Goal: Task Accomplishment & Management: Use online tool/utility

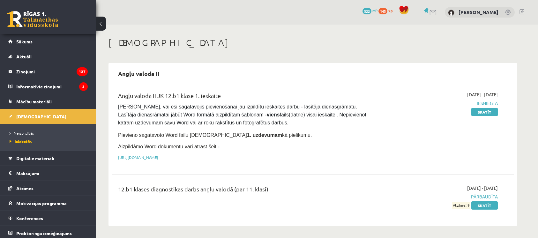
scroll to position [58, 0]
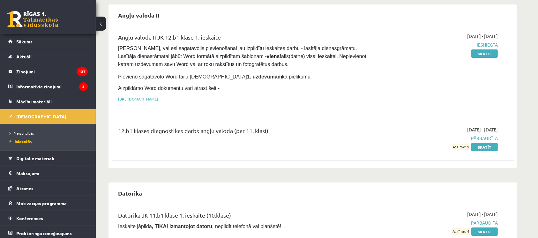
click at [37, 115] on link "[DEMOGRAPHIC_DATA]" at bounding box center [47, 116] width 79 height 15
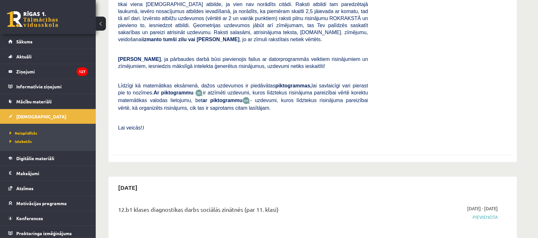
scroll to position [264, 0]
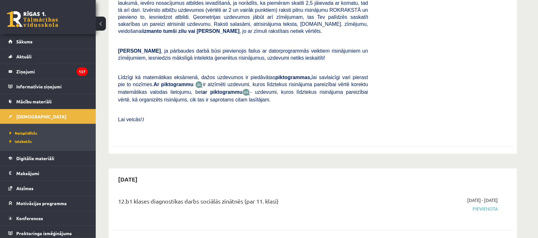
drag, startPoint x: 185, startPoint y: 69, endPoint x: 344, endPoint y: 167, distance: 186.7
click at [344, 172] on div "[DATE]" at bounding box center [313, 179] width 402 height 15
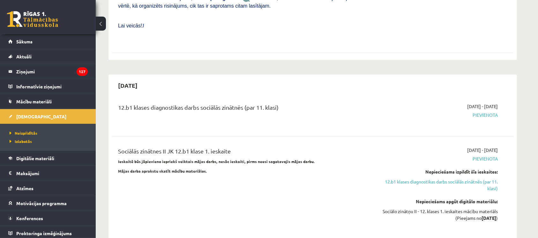
scroll to position [366, 0]
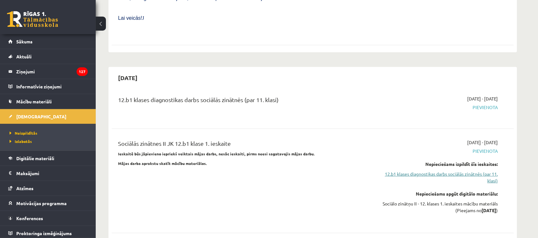
click at [413, 171] on link "12.b1 klases diagnostikas darbs sociālās zinātnēs (par 11. klasi)" at bounding box center [437, 177] width 120 height 13
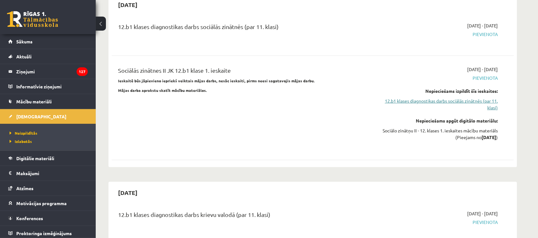
click at [412, 98] on link "12.b1 klases diagnostikas darbs sociālās zinātnēs (par 11. klasi)" at bounding box center [437, 104] width 120 height 13
click at [408, 98] on link "12.b1 klases diagnostikas darbs sociālās zinātnēs (par 11. klasi)" at bounding box center [437, 104] width 120 height 13
click at [413, 98] on link "12.b1 klases diagnostikas darbs sociālās zinātnēs (par 11. klasi)" at bounding box center [437, 104] width 120 height 13
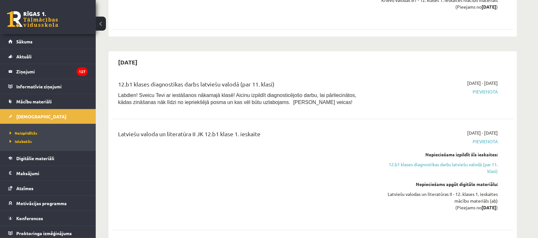
scroll to position [756, 0]
